Goal: Find specific page/section: Find specific page/section

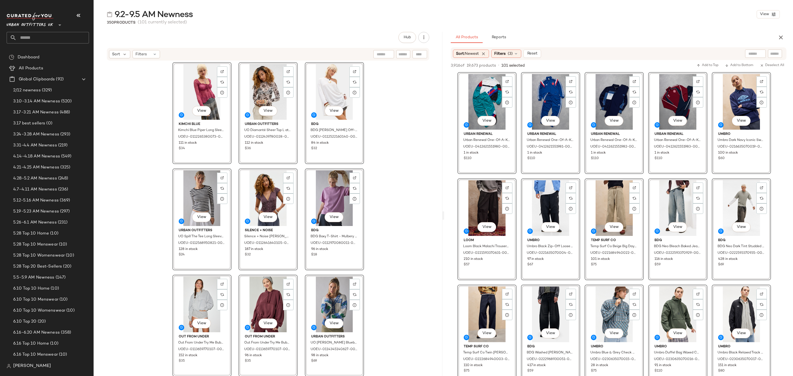
click at [780, 37] on icon "button" at bounding box center [780, 37] width 7 height 7
click at [780, 37] on div "Hub Sort Filters View Kimchi Blue Kimchi Blue Piper Long Sleeve Babydoll Blouse…" at bounding box center [443, 215] width 699 height 367
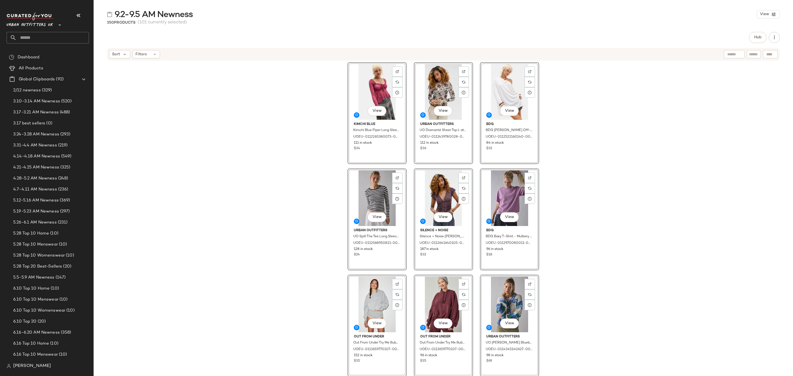
scroll to position [661, 0]
click at [42, 168] on span "9.2-9.5 AM Newness" at bounding box center [33, 167] width 40 height 6
click at [48, 154] on span "8.4-8.8 AM Newness" at bounding box center [34, 156] width 42 height 6
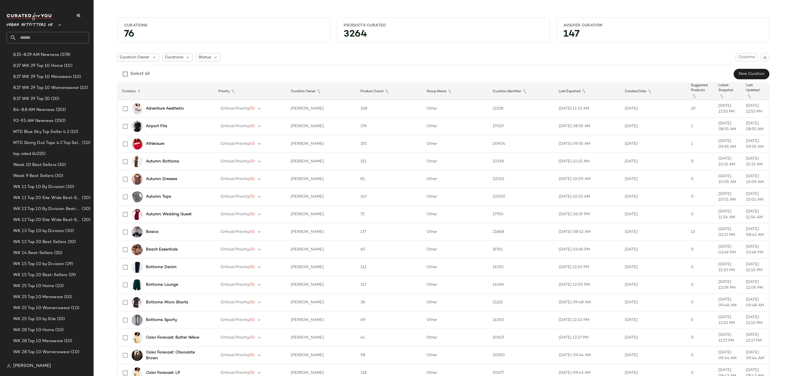
scroll to position [702, 0]
click at [54, 130] on div "9.2-9.5 AM Newness (350)" at bounding box center [51, 126] width 83 height 11
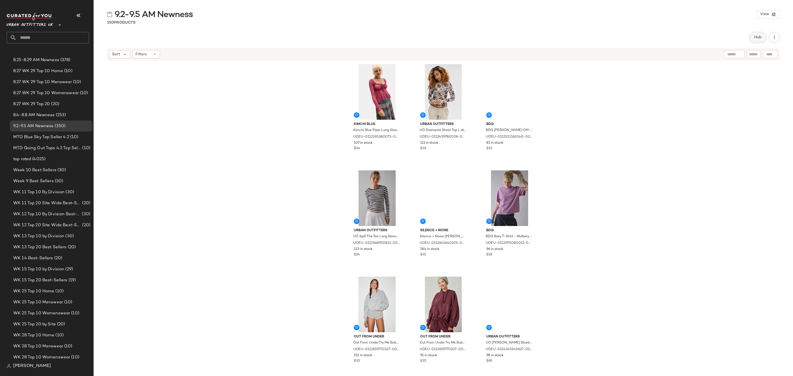
click at [758, 35] on span "Hub" at bounding box center [758, 37] width 8 height 4
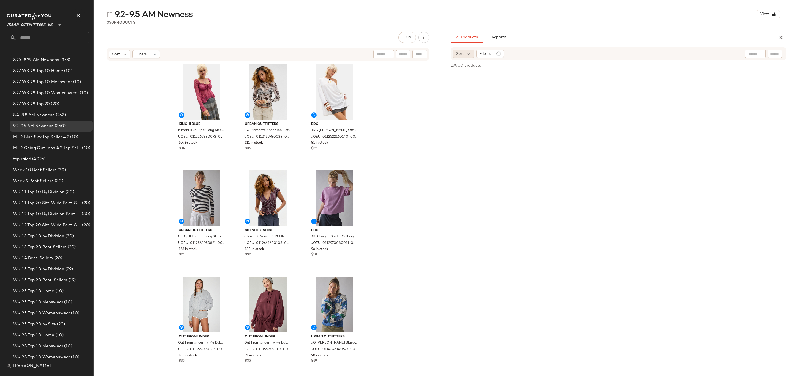
click at [463, 56] on span "Sort" at bounding box center [460, 54] width 8 height 6
click at [475, 68] on span "Newest" at bounding box center [473, 68] width 14 height 6
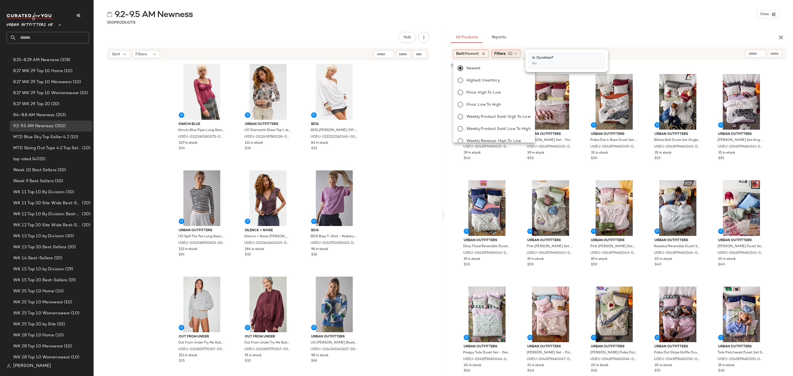
click at [508, 54] on div "Filters (1)" at bounding box center [506, 54] width 30 height 8
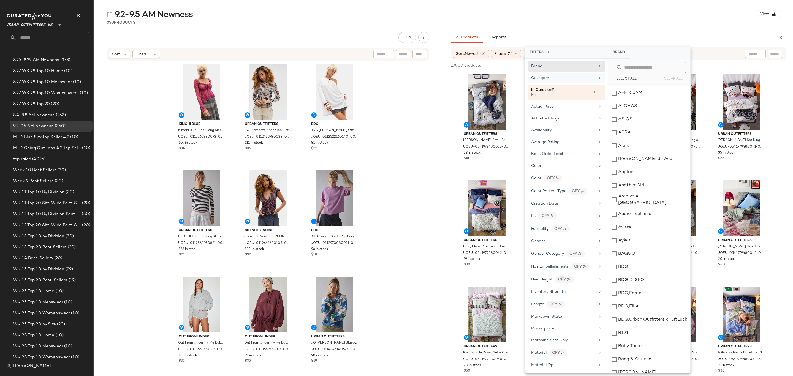
click at [576, 77] on div "Category" at bounding box center [563, 78] width 64 height 6
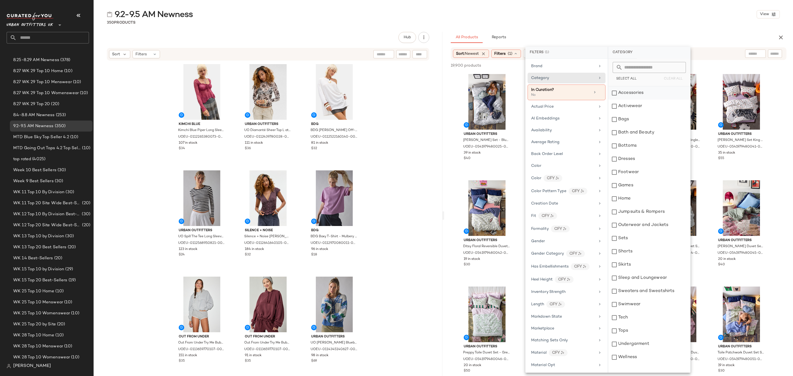
click at [635, 93] on div "Accessories" at bounding box center [649, 92] width 82 height 13
drag, startPoint x: 639, startPoint y: 103, endPoint x: 639, endPoint y: 108, distance: 5.2
click at [640, 103] on div "Activewear" at bounding box center [649, 106] width 82 height 13
click at [636, 116] on div "Bags" at bounding box center [649, 119] width 82 height 13
drag, startPoint x: 642, startPoint y: 144, endPoint x: 642, endPoint y: 153, distance: 9.1
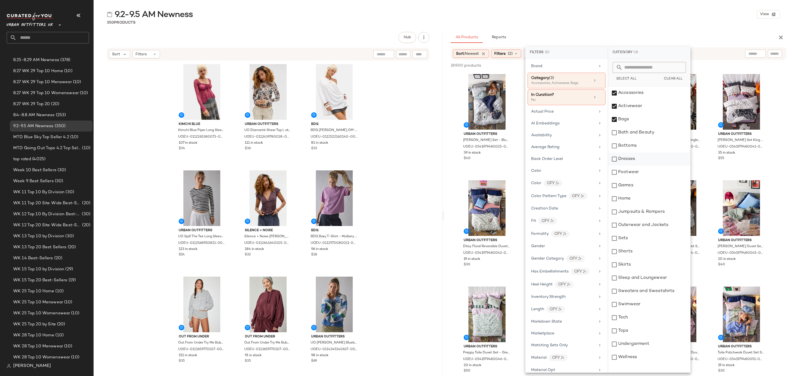
click at [642, 144] on div "Bottoms" at bounding box center [649, 145] width 82 height 13
click at [641, 159] on div "Dresses" at bounding box center [649, 158] width 82 height 13
click at [642, 173] on div "Footwear" at bounding box center [649, 172] width 82 height 13
click at [651, 209] on div "Jumpsuits & Rompers" at bounding box center [649, 211] width 82 height 13
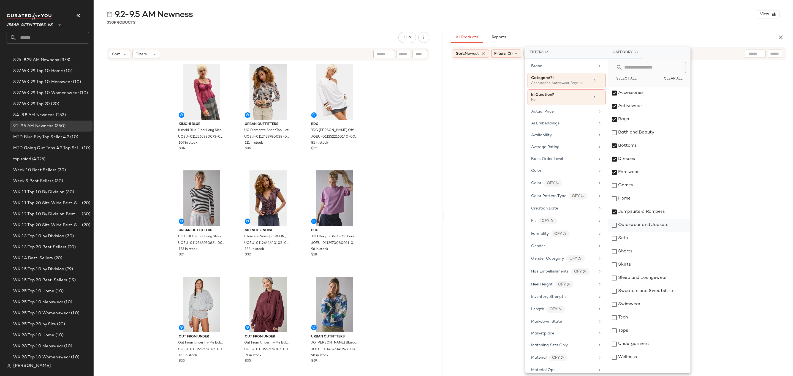
click at [655, 224] on div "Outerwear and Jackets" at bounding box center [649, 225] width 82 height 13
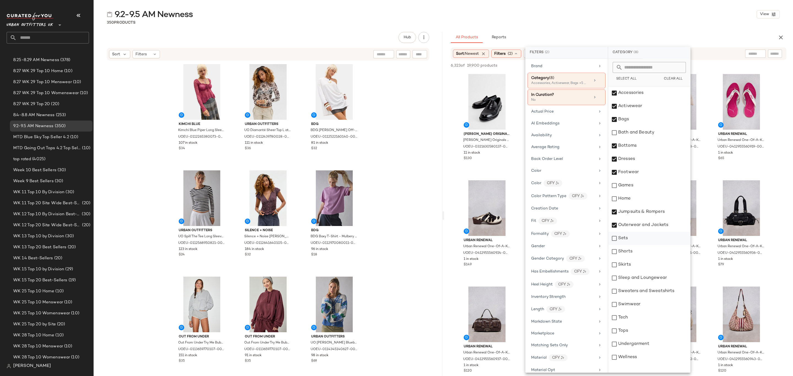
click at [645, 241] on div "Sets" at bounding box center [649, 238] width 82 height 13
click at [645, 253] on div "Shorts" at bounding box center [649, 251] width 82 height 13
click at [644, 263] on div "Skirts" at bounding box center [649, 264] width 82 height 13
click at [658, 277] on div "Sleep and Loungewear" at bounding box center [649, 277] width 82 height 13
click at [661, 286] on div "Sweaters and Sweatshirts" at bounding box center [649, 291] width 82 height 13
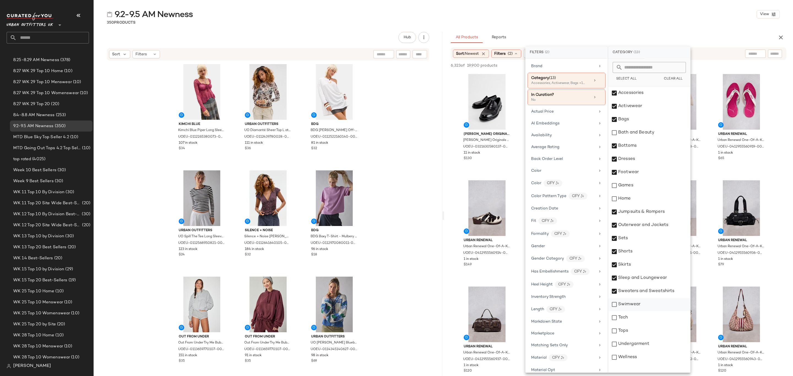
click at [651, 304] on div "Swimwear" at bounding box center [649, 304] width 82 height 13
click at [649, 332] on div "Tops" at bounding box center [649, 330] width 82 height 13
click at [653, 343] on div "Undergarment" at bounding box center [649, 343] width 82 height 13
click at [545, 138] on div "Availability" at bounding box center [541, 135] width 21 height 6
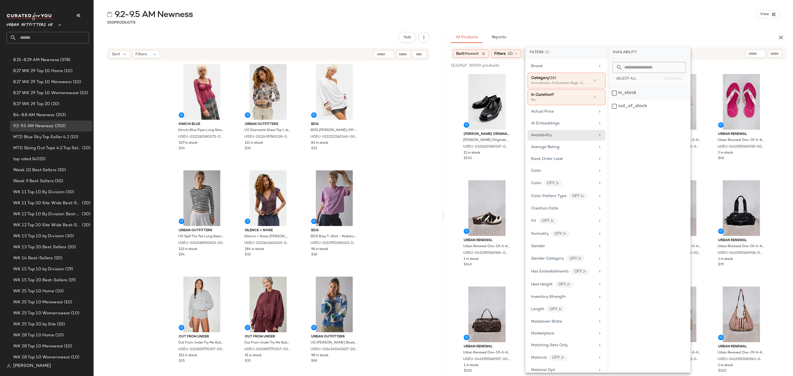
click at [633, 94] on div "in_stock" at bounding box center [649, 92] width 82 height 13
click at [643, 46] on div "All Products Reports Sort: Newest Filters (3) Reset 3,956 of 19,900 products • …" at bounding box center [618, 215] width 349 height 367
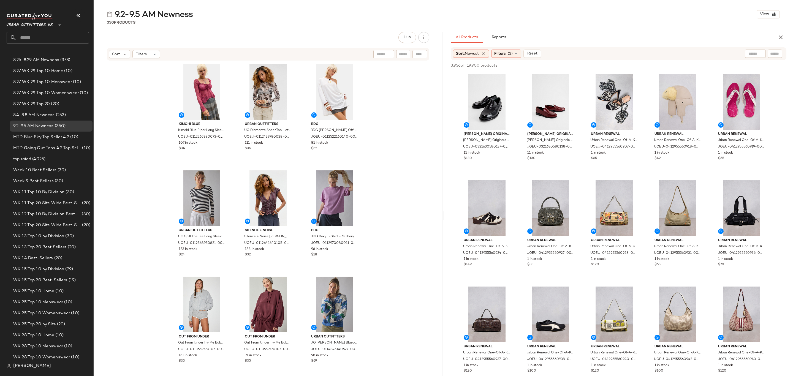
click at [613, 44] on div "All Products Reports Sort: Newest Filters (3) Reset 3,956 of 19,900 products • …" at bounding box center [618, 215] width 349 height 367
drag, startPoint x: 474, startPoint y: 104, endPoint x: 479, endPoint y: 105, distance: 4.7
click at [474, 105] on div "View" at bounding box center [486, 102] width 55 height 56
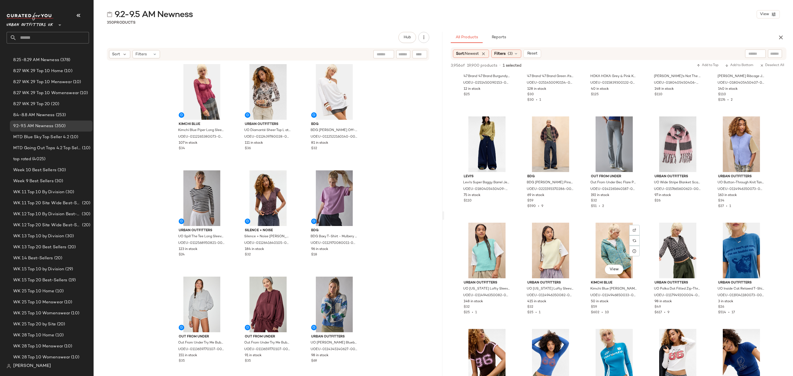
scroll to position [1238, 0]
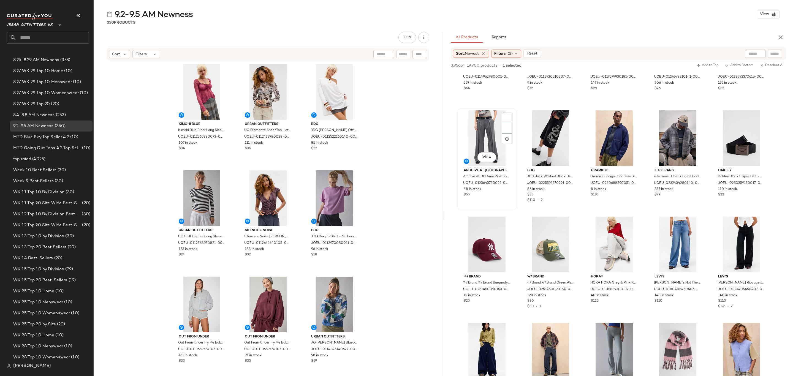
click at [500, 196] on div "$55" at bounding box center [486, 194] width 47 height 5
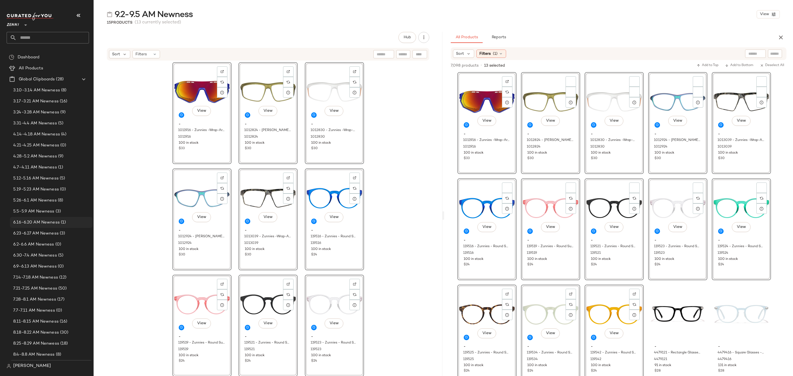
scroll to position [124, 0]
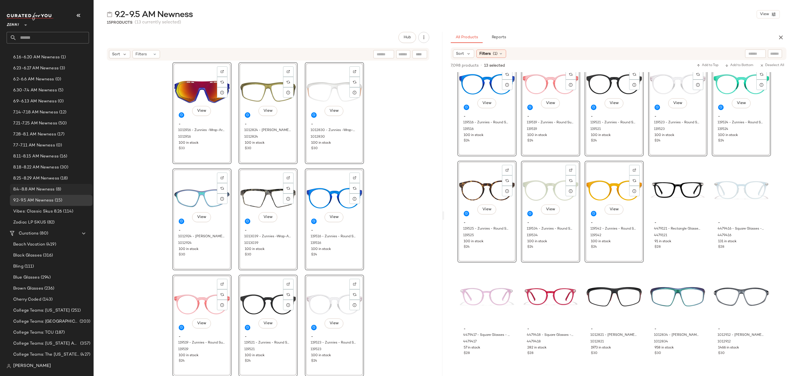
drag, startPoint x: 27, startPoint y: 184, endPoint x: 30, endPoint y: 190, distance: 6.8
click at [27, 184] on div "8.4-8.8 AM Newness (8)" at bounding box center [51, 189] width 83 height 11
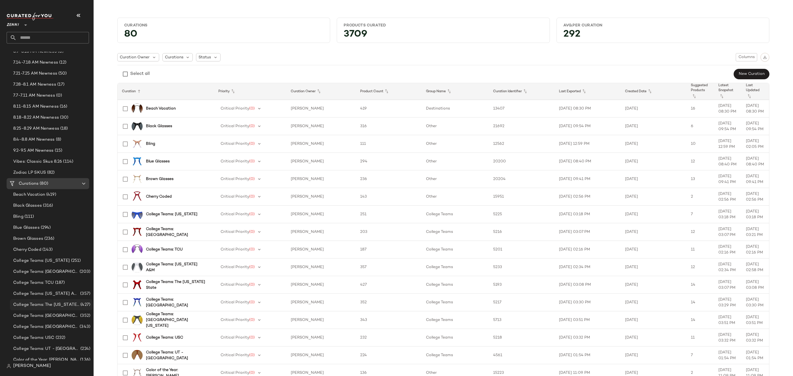
scroll to position [206, 0]
click at [49, 165] on div "Vibes: Classic Skus 8.26 (114)" at bounding box center [51, 170] width 83 height 11
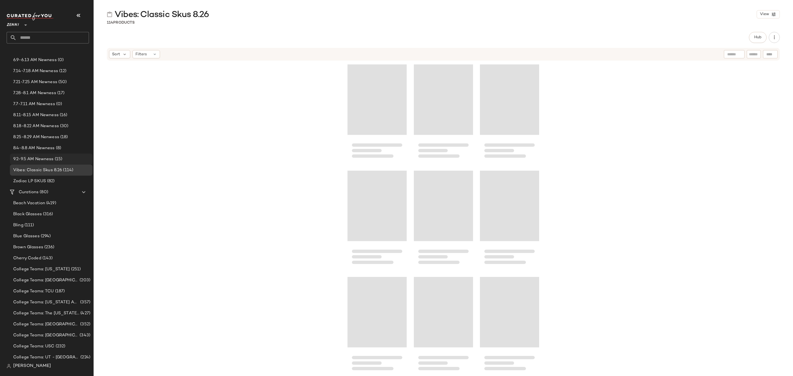
click at [51, 160] on span "9.2-9.5 AM Newness" at bounding box center [33, 159] width 40 height 6
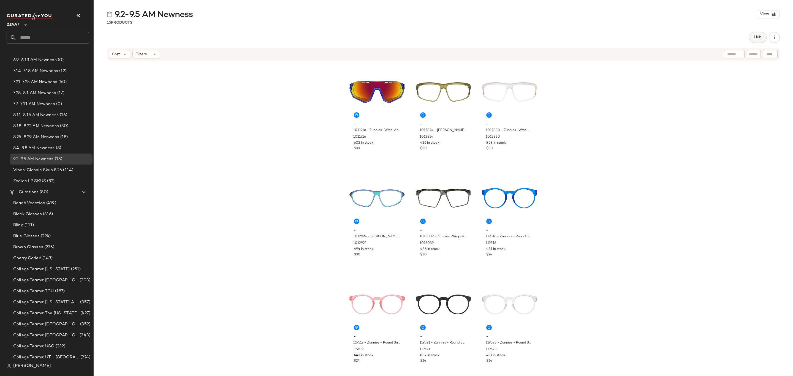
click at [762, 38] on button "Hub" at bounding box center [758, 37] width 18 height 11
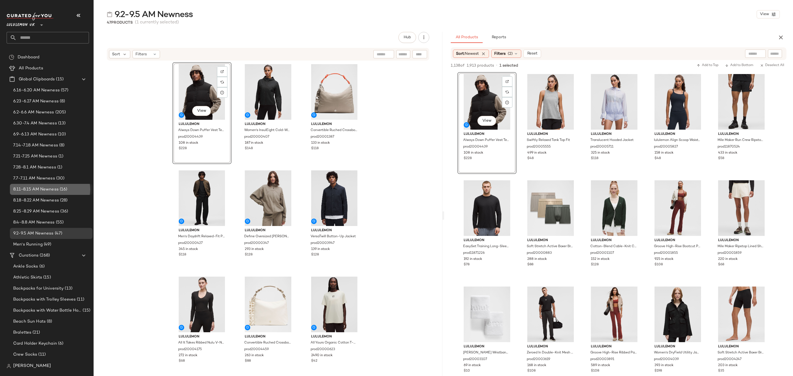
click at [40, 186] on div "8.11-8.15 AM Newness (16)" at bounding box center [51, 189] width 83 height 11
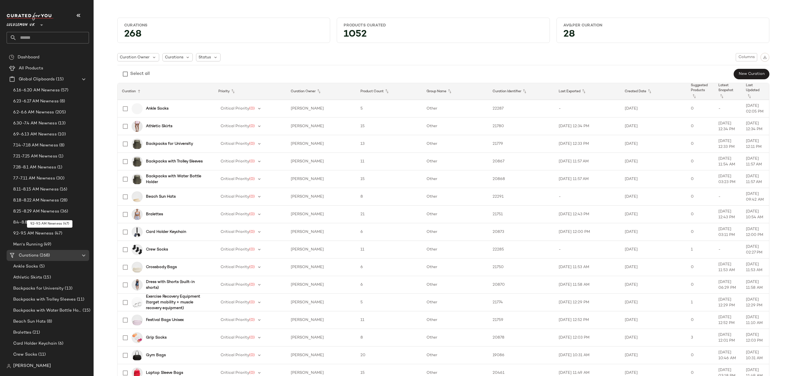
click at [39, 231] on span "9.2-9.5 AM Newness" at bounding box center [33, 233] width 40 height 6
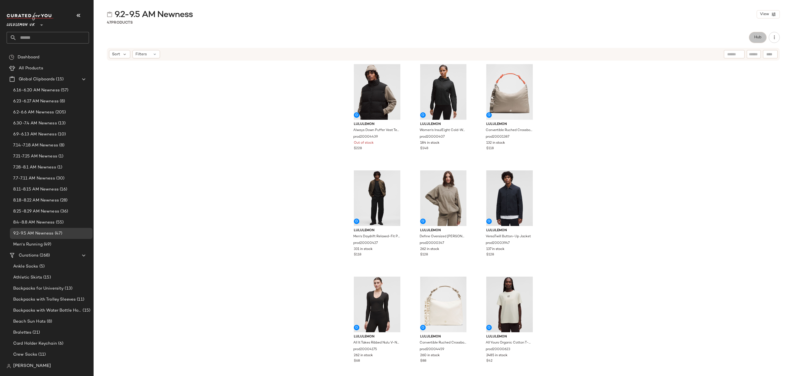
click at [753, 37] on button "Hub" at bounding box center [758, 37] width 18 height 11
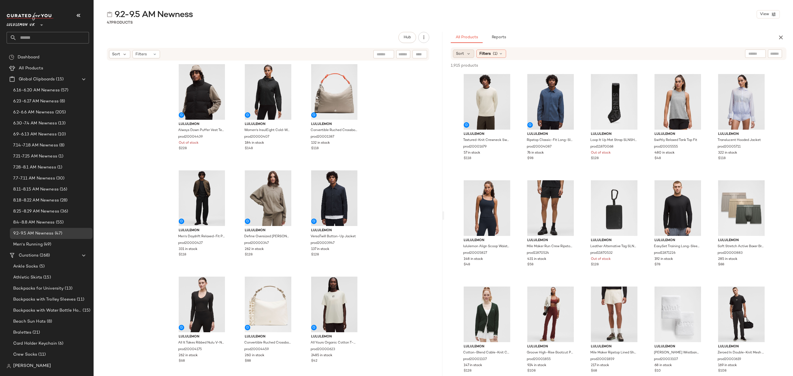
click at [464, 51] on div "Sort" at bounding box center [463, 54] width 21 height 8
drag, startPoint x: 469, startPoint y: 67, endPoint x: 481, endPoint y: 64, distance: 12.0
click at [470, 67] on span "Newest" at bounding box center [473, 68] width 14 height 6
click at [509, 54] on span "(1)" at bounding box center [509, 54] width 5 height 6
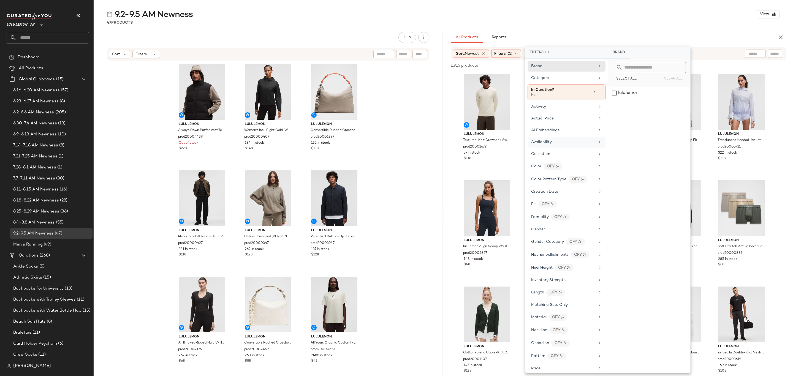
click at [541, 144] on span "Availability" at bounding box center [541, 142] width 21 height 4
click at [643, 95] on div "in_stock" at bounding box center [649, 92] width 82 height 13
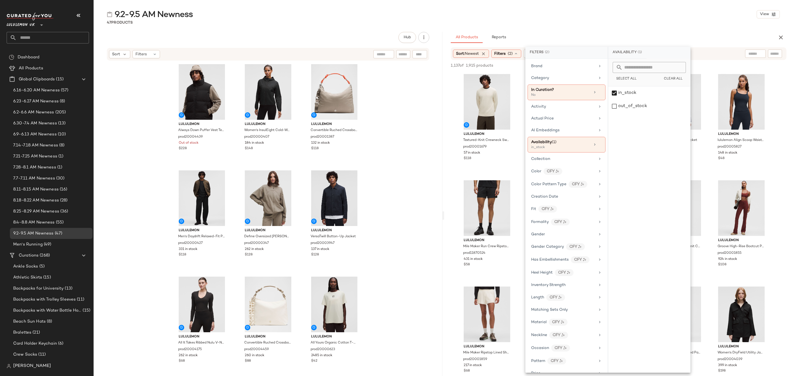
click at [637, 21] on div "47 Products" at bounding box center [443, 23] width 699 height 6
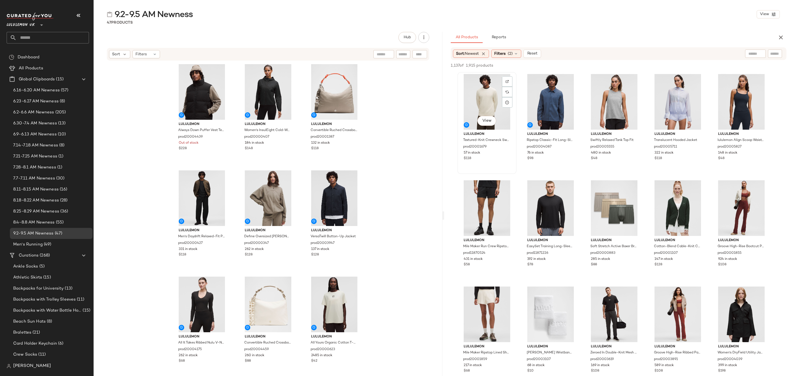
click at [498, 101] on div "View" at bounding box center [486, 102] width 55 height 56
click at [556, 151] on div "76 in stock" at bounding box center [550, 153] width 47 height 5
